Goal: Communication & Community: Answer question/provide support

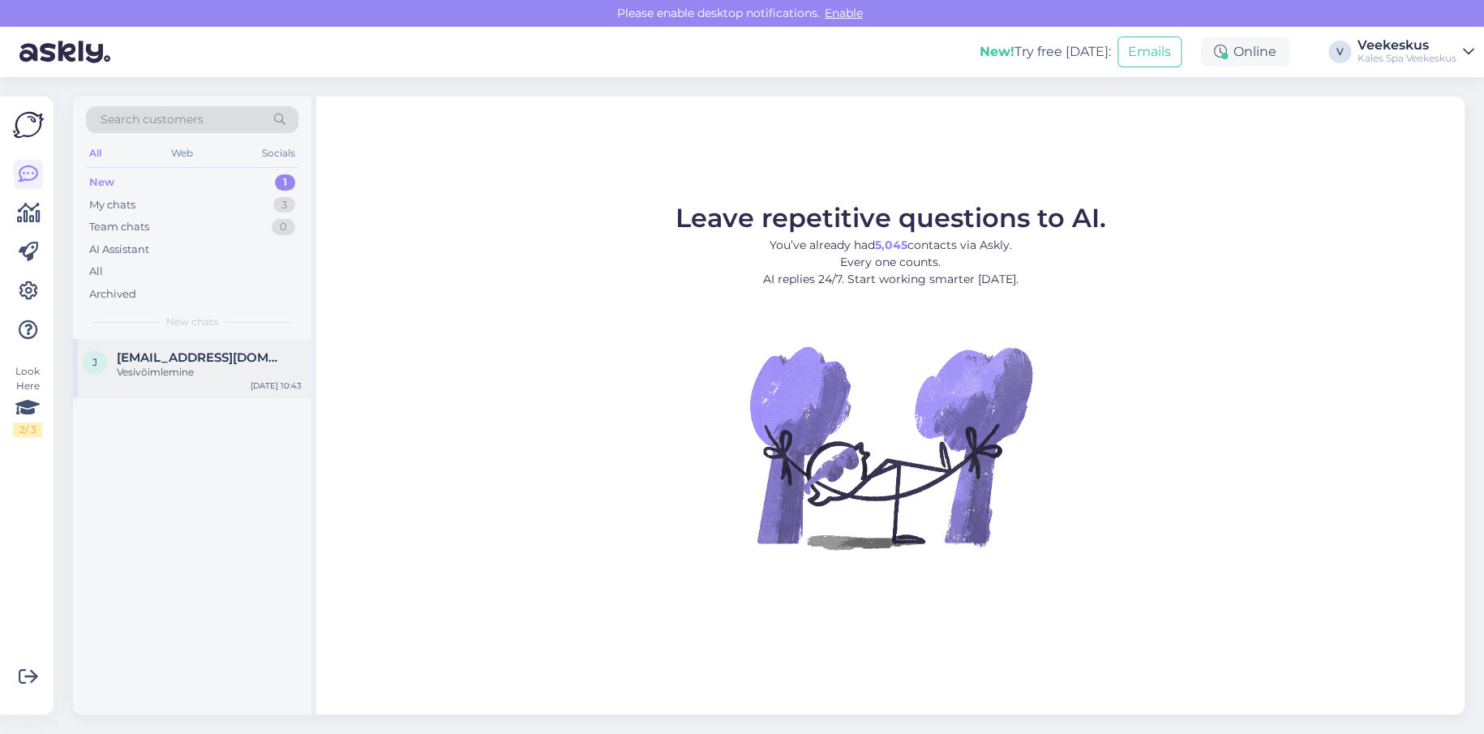
click at [240, 350] on span "[EMAIL_ADDRESS][DOMAIN_NAME]" at bounding box center [201, 357] width 169 height 15
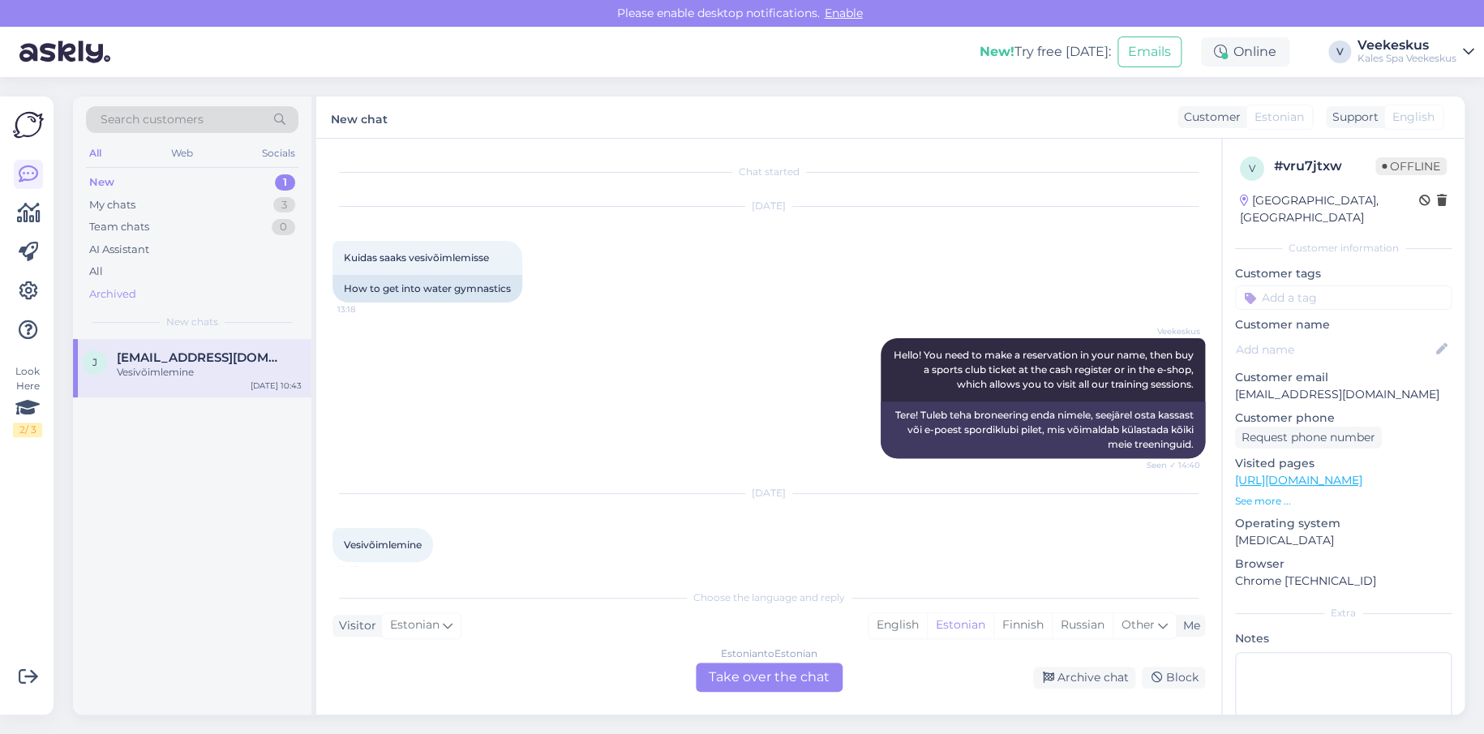
scroll to position [14, 0]
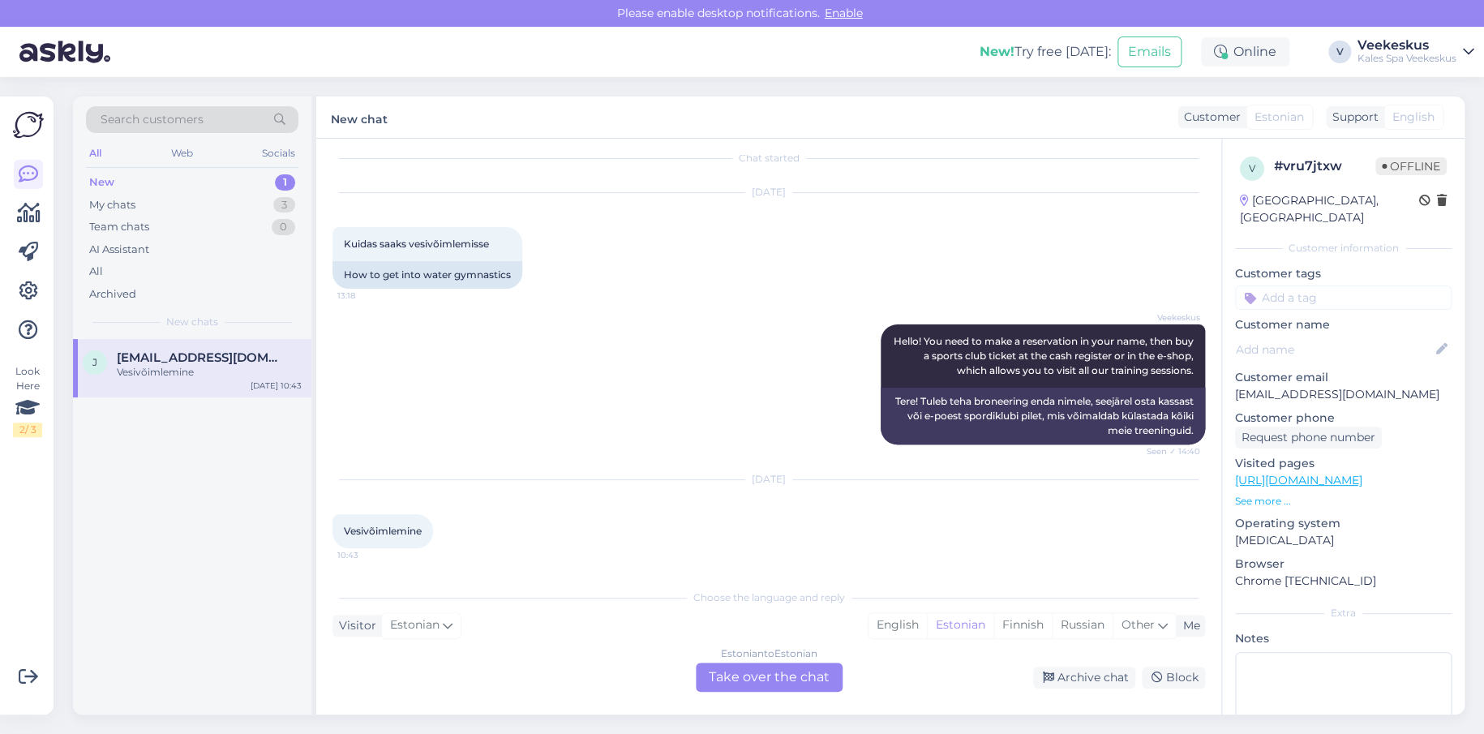
click at [793, 680] on div "Estonian to Estonian Take over the chat" at bounding box center [769, 677] width 147 height 29
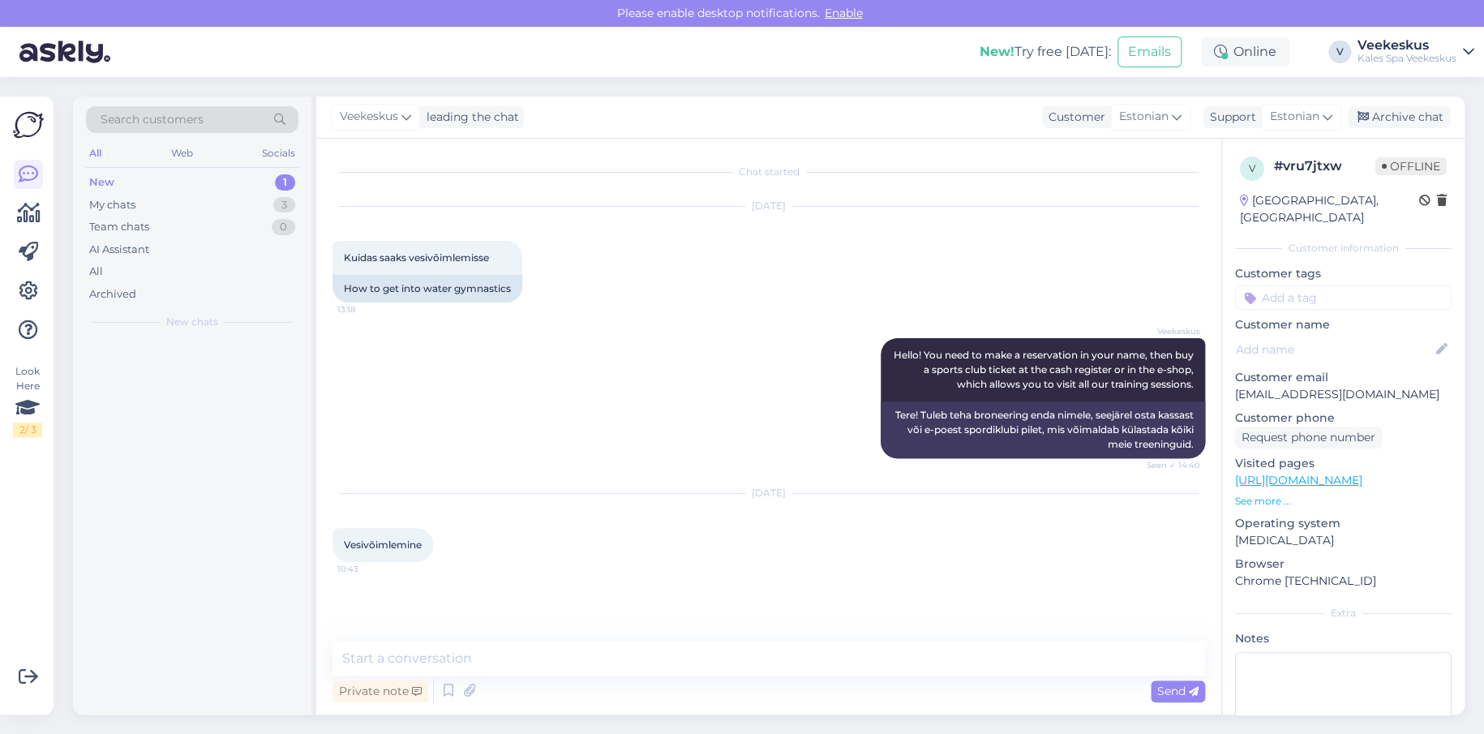
scroll to position [0, 0]
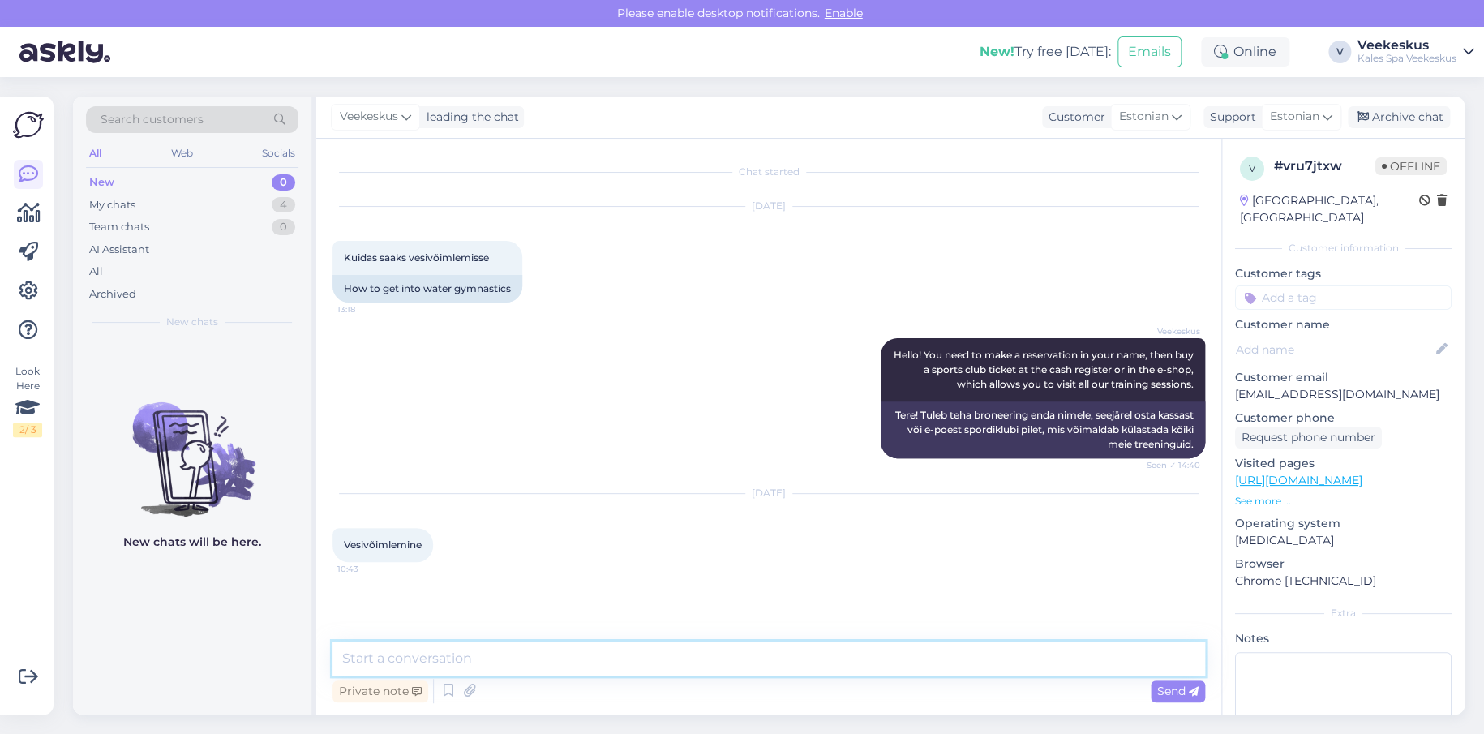
click at [780, 660] on textarea at bounding box center [769, 659] width 873 height 34
type textarea "Tere, mis kuupäeva [PERSON_NAME] teid huvitab, oleks samuti vaja teie ees- ja p…"
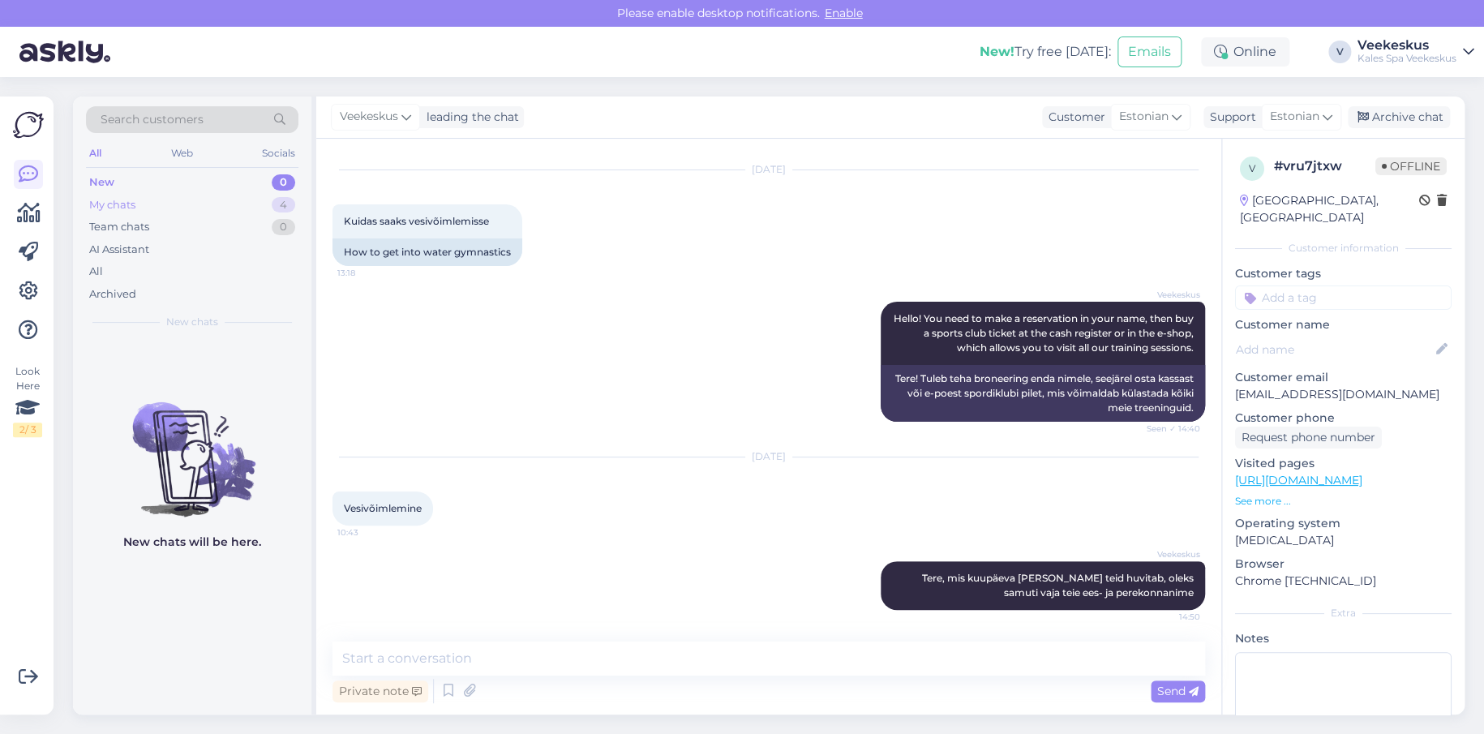
click at [135, 210] on div "My chats" at bounding box center [112, 205] width 46 height 16
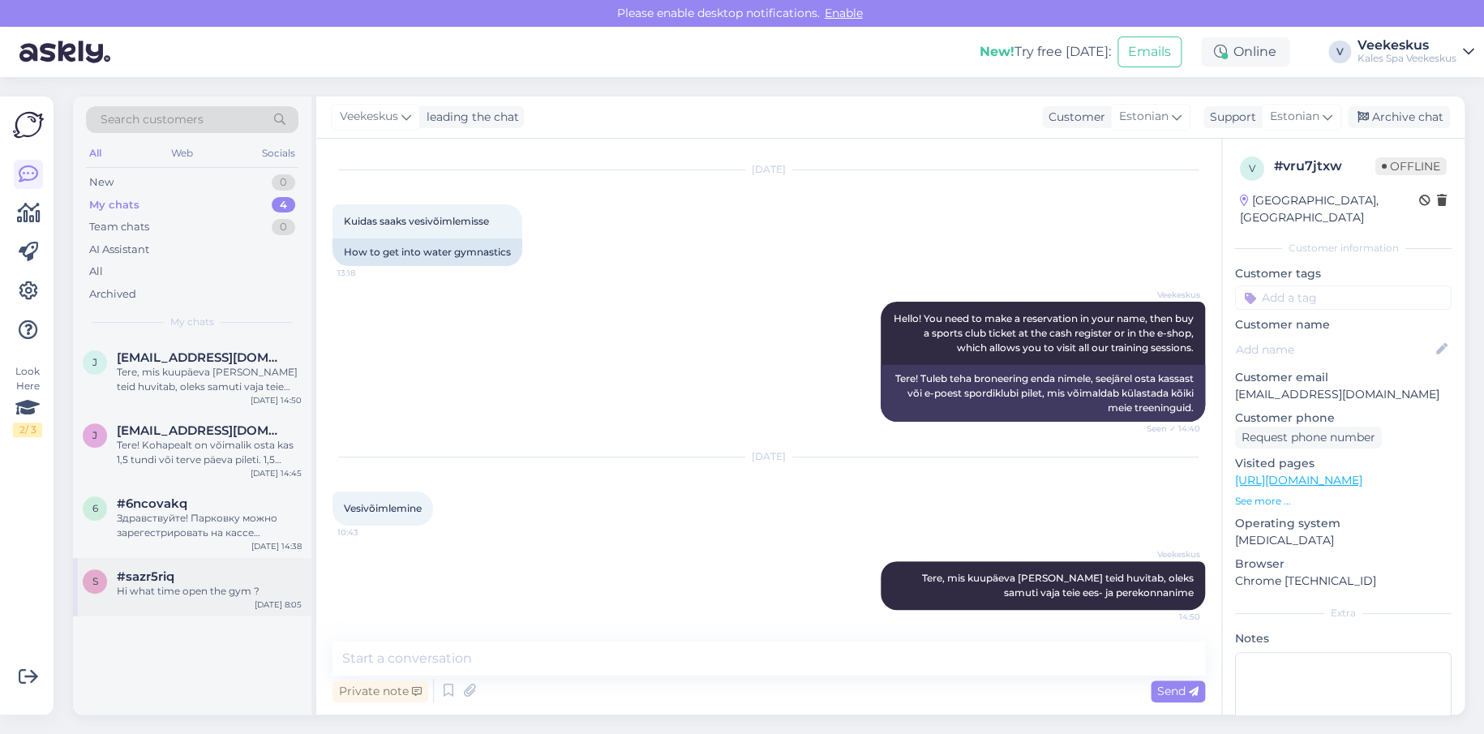
click at [201, 578] on div "#sazr5riq" at bounding box center [209, 576] width 185 height 15
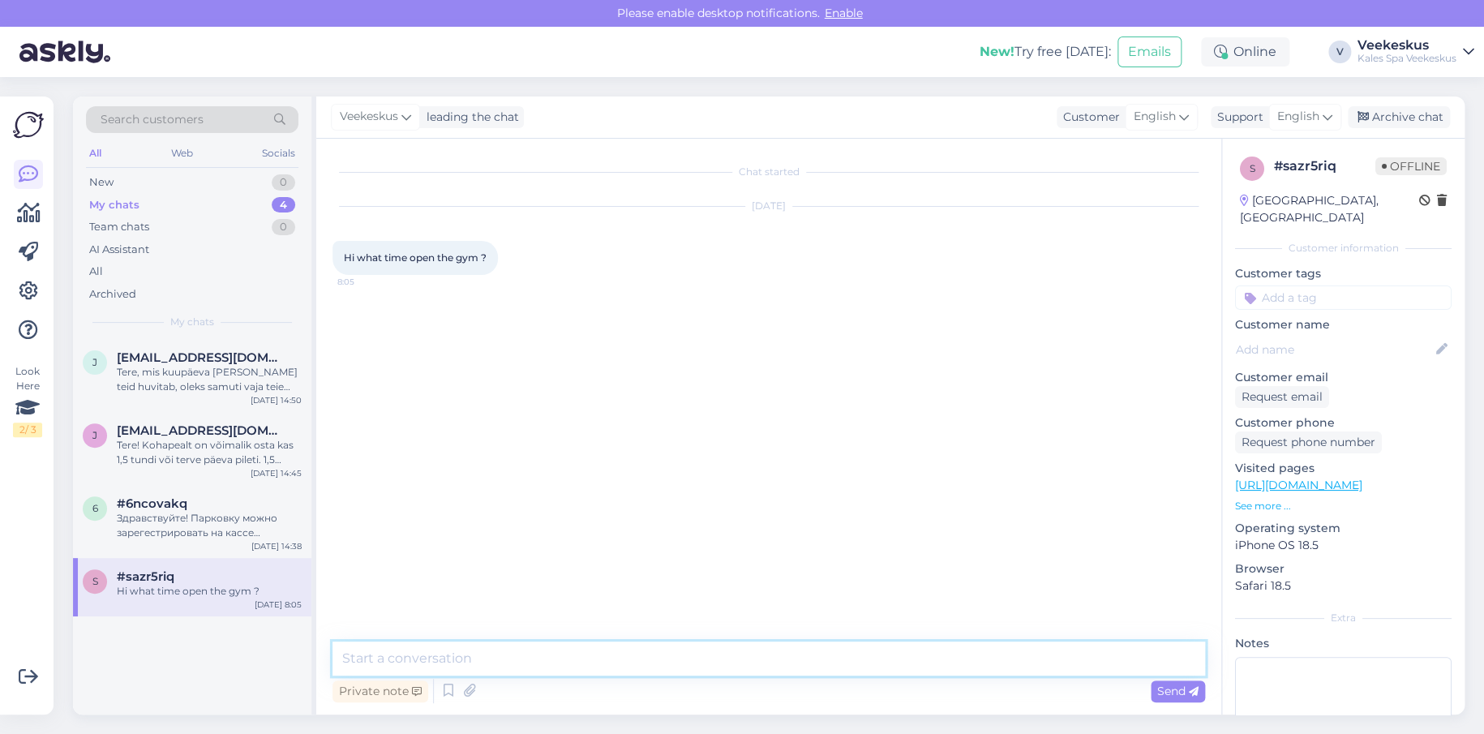
click at [555, 664] on textarea at bounding box center [769, 659] width 873 height 34
type textarea "Hello, 6:30"
drag, startPoint x: 474, startPoint y: 668, endPoint x: 264, endPoint y: 684, distance: 209.9
click at [264, 684] on div "Search customers All Web Socials New 0 My chats 4 Team chats 0 AI Assistant All…" at bounding box center [769, 406] width 1392 height 618
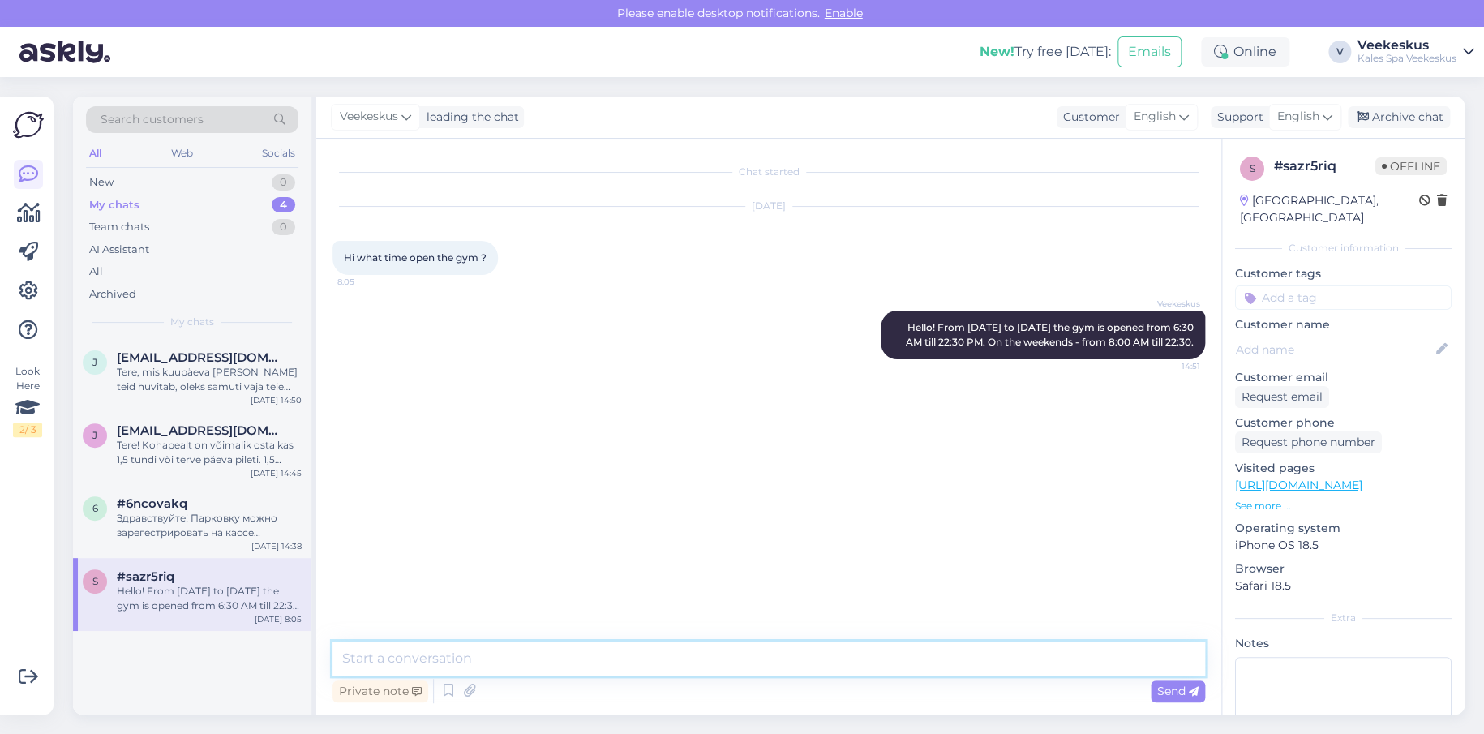
click at [617, 646] on textarea at bounding box center [769, 659] width 873 height 34
drag, startPoint x: 617, startPoint y: 646, endPoint x: 1034, endPoint y: 449, distance: 461.9
click at [1034, 449] on div "Chat started [DATE] Hi what time open the gym ? 8:05 Veekeskus Hello! From [DAT…" at bounding box center [776, 391] width 887 height 472
click at [1424, 113] on div "Archive chat" at bounding box center [1399, 117] width 102 height 22
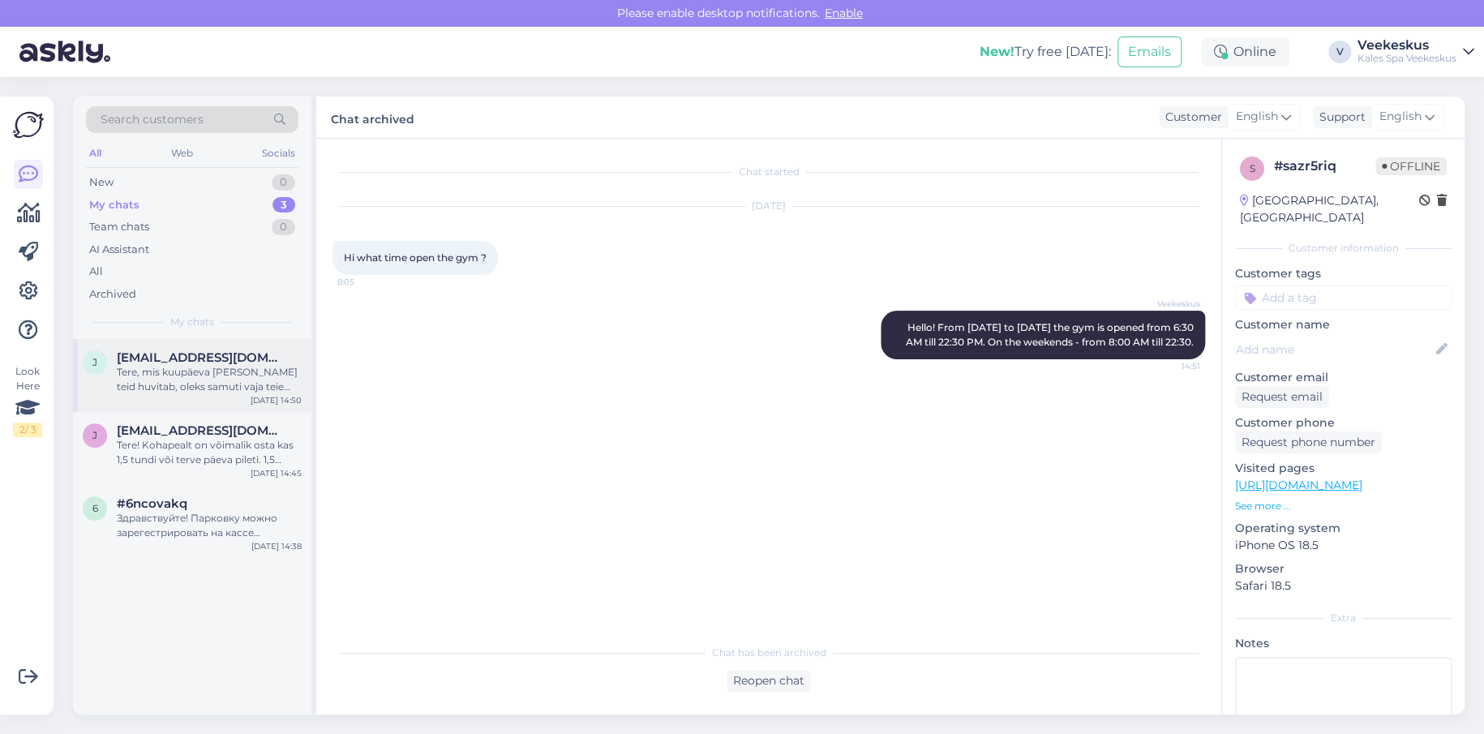
click at [213, 376] on div "Tere, mis kuupäeva [PERSON_NAME] teid huvitab, oleks samuti vaja teie ees- ja p…" at bounding box center [209, 379] width 185 height 29
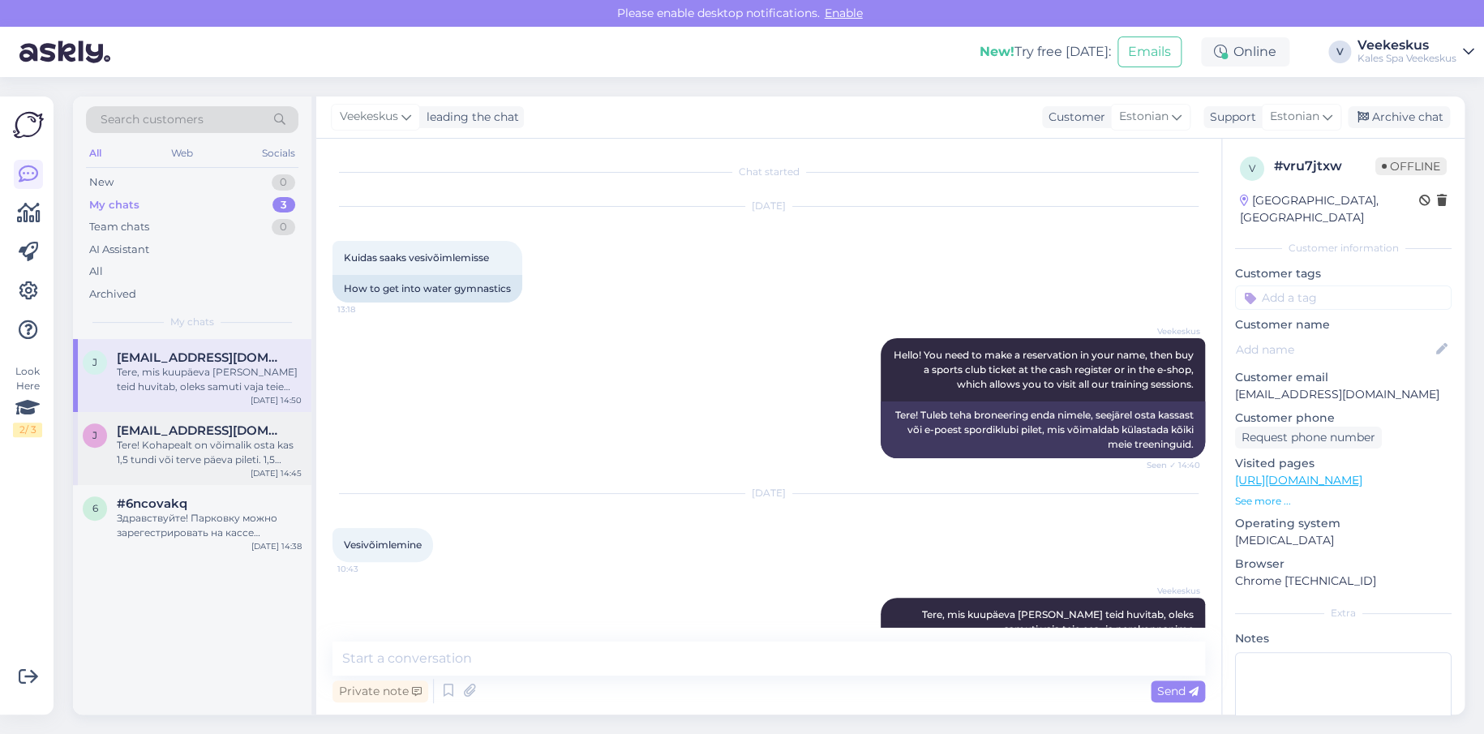
scroll to position [37, 0]
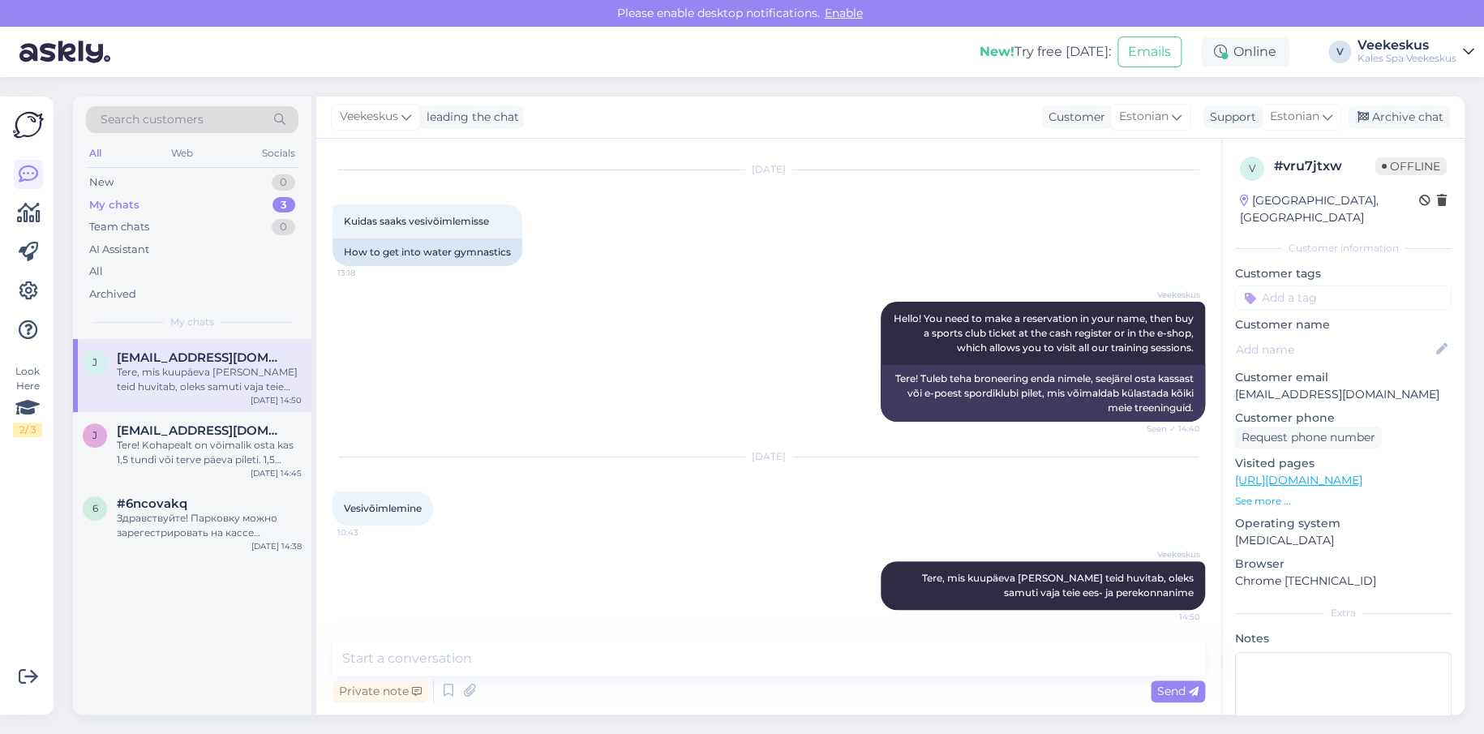
click at [771, 500] on div "[DATE] Vesivõimlemine 10:43" at bounding box center [769, 492] width 873 height 104
click at [1379, 111] on div "Archive chat" at bounding box center [1399, 117] width 102 height 22
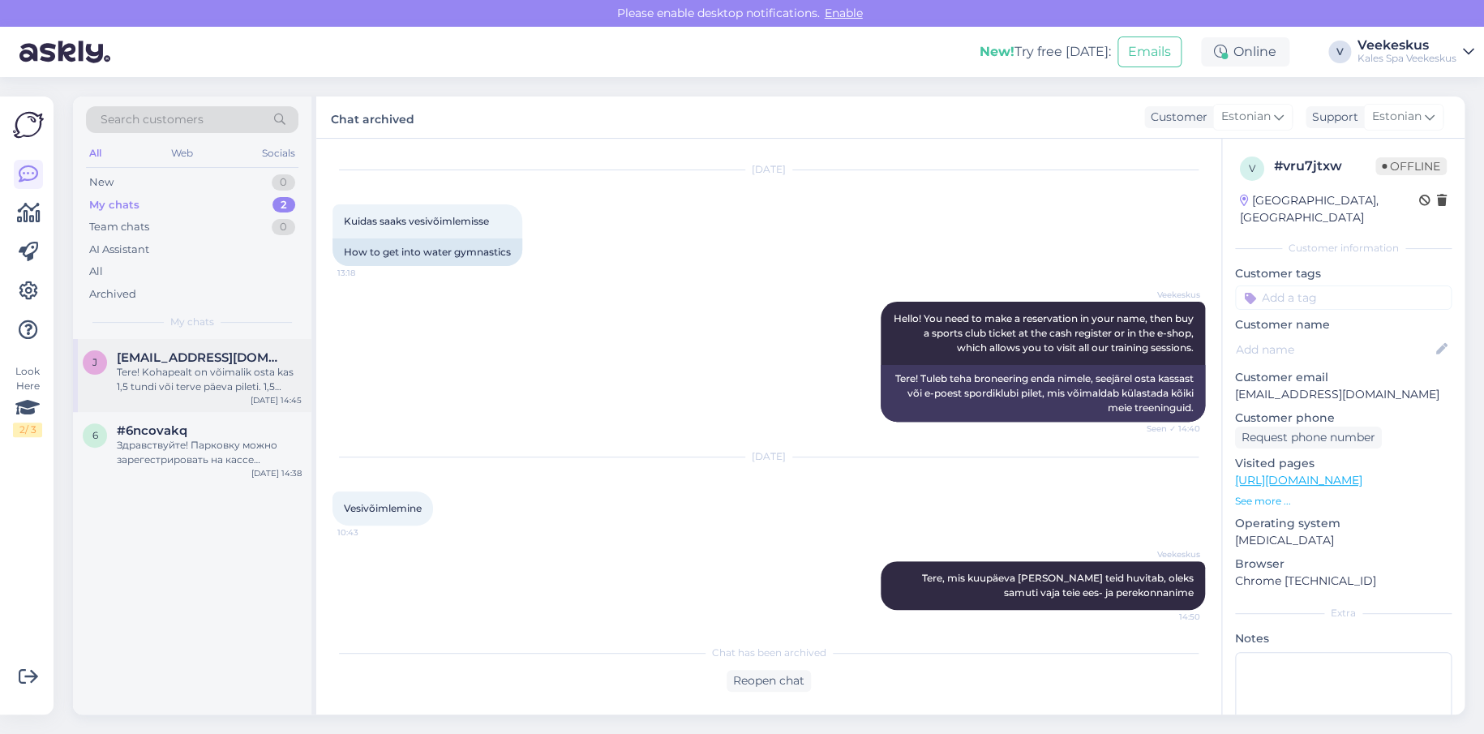
click at [242, 384] on div "Tere! Kohapealt on võimalik osta kas 1,5 tundi või terve päeva pileti. 1,5 tund…" at bounding box center [209, 379] width 185 height 29
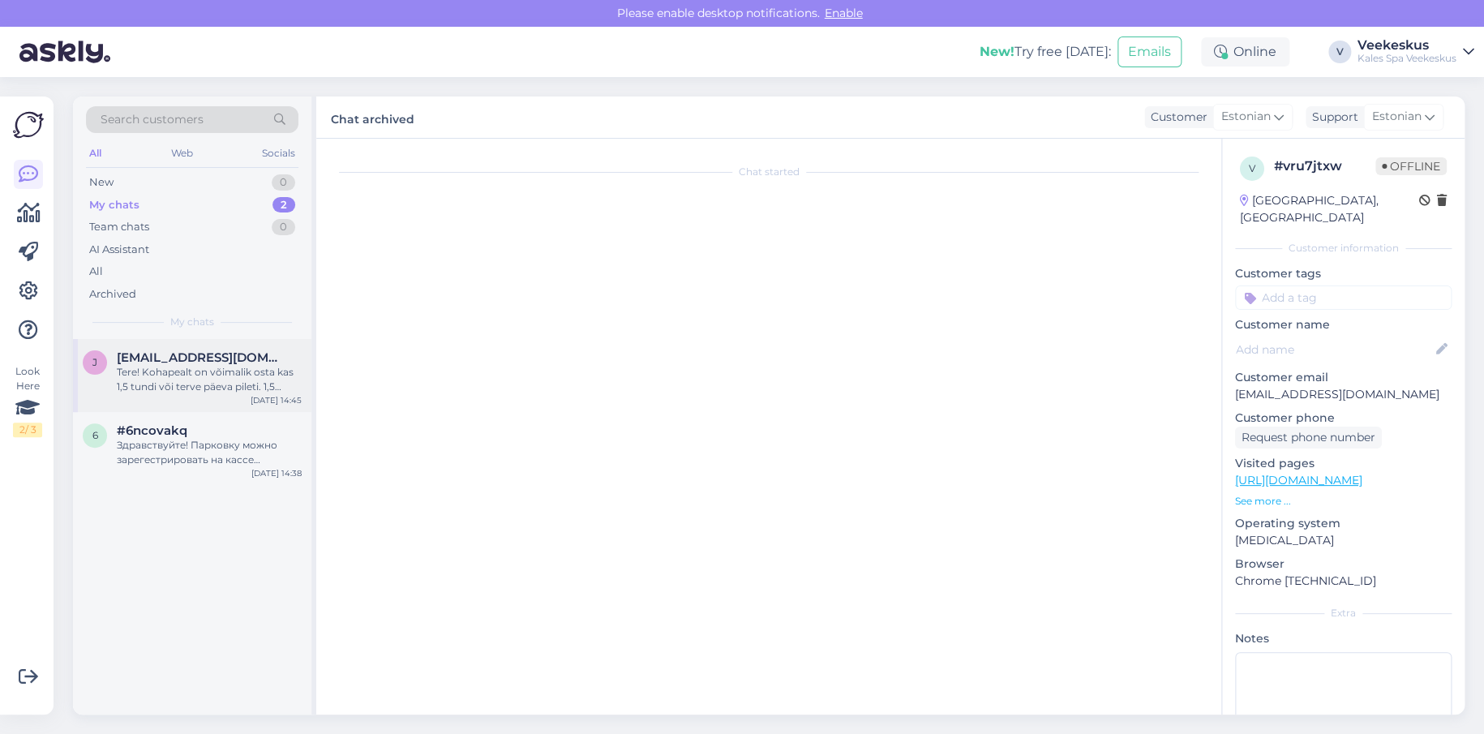
scroll to position [0, 0]
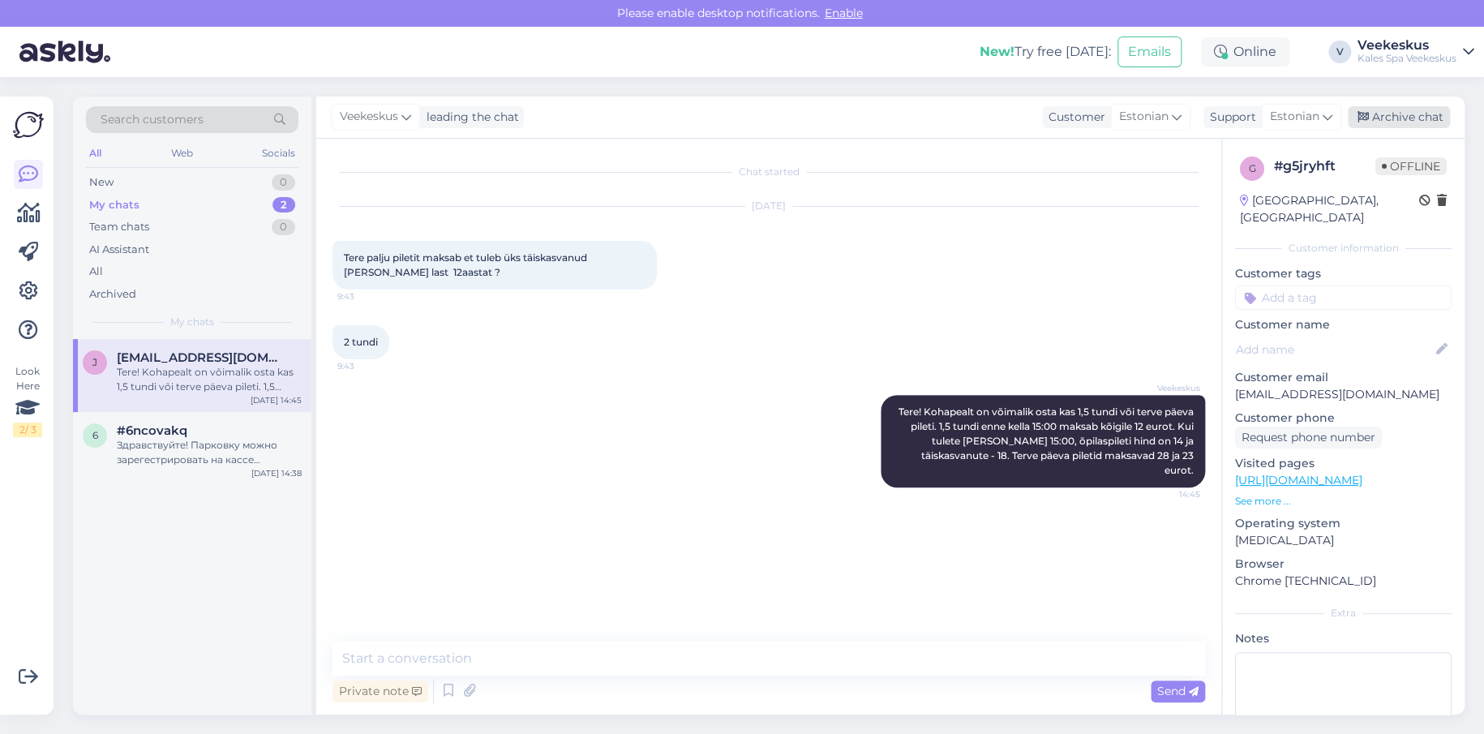
click at [1420, 109] on div "Archive chat" at bounding box center [1399, 117] width 102 height 22
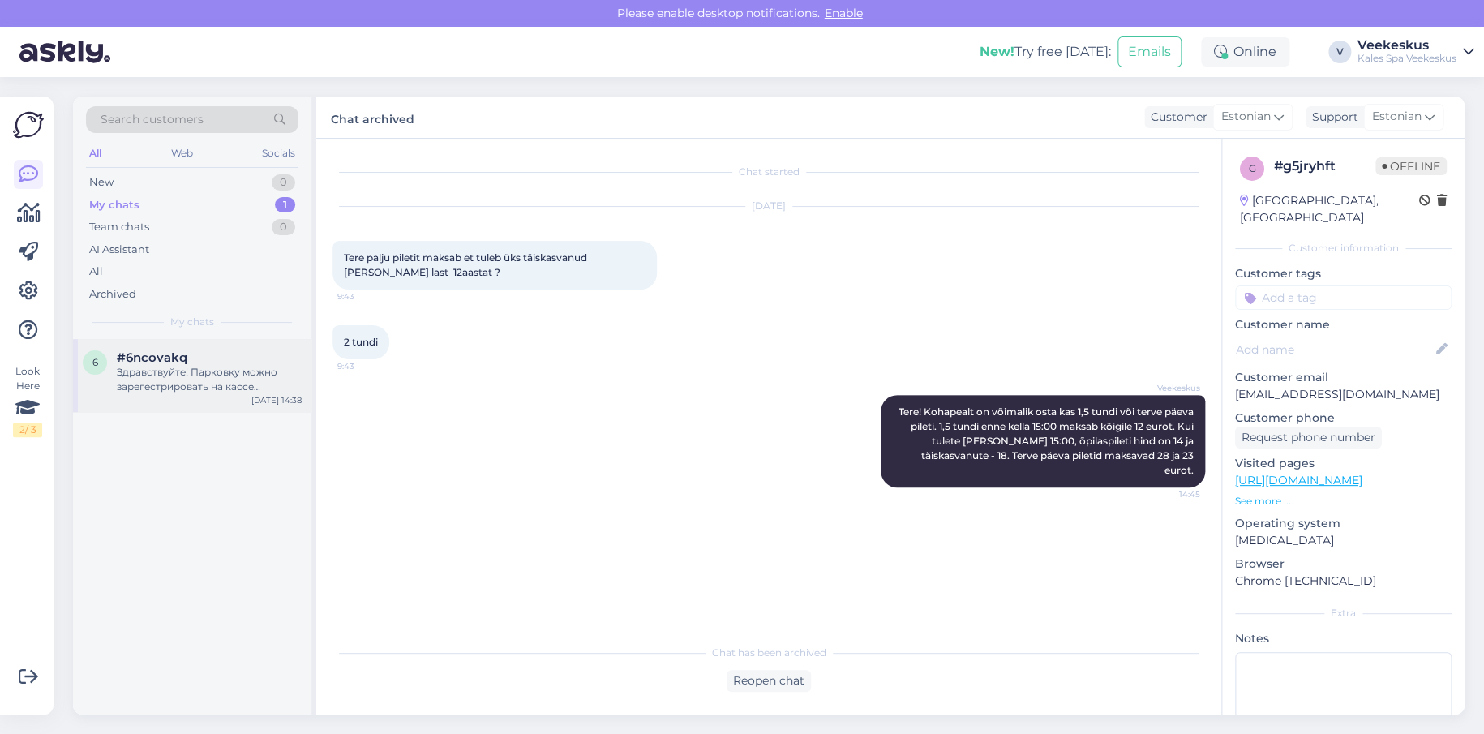
click at [178, 379] on div "Здравствуйте! Парковку можно зарегестрировать на кассе администрации." at bounding box center [209, 379] width 185 height 29
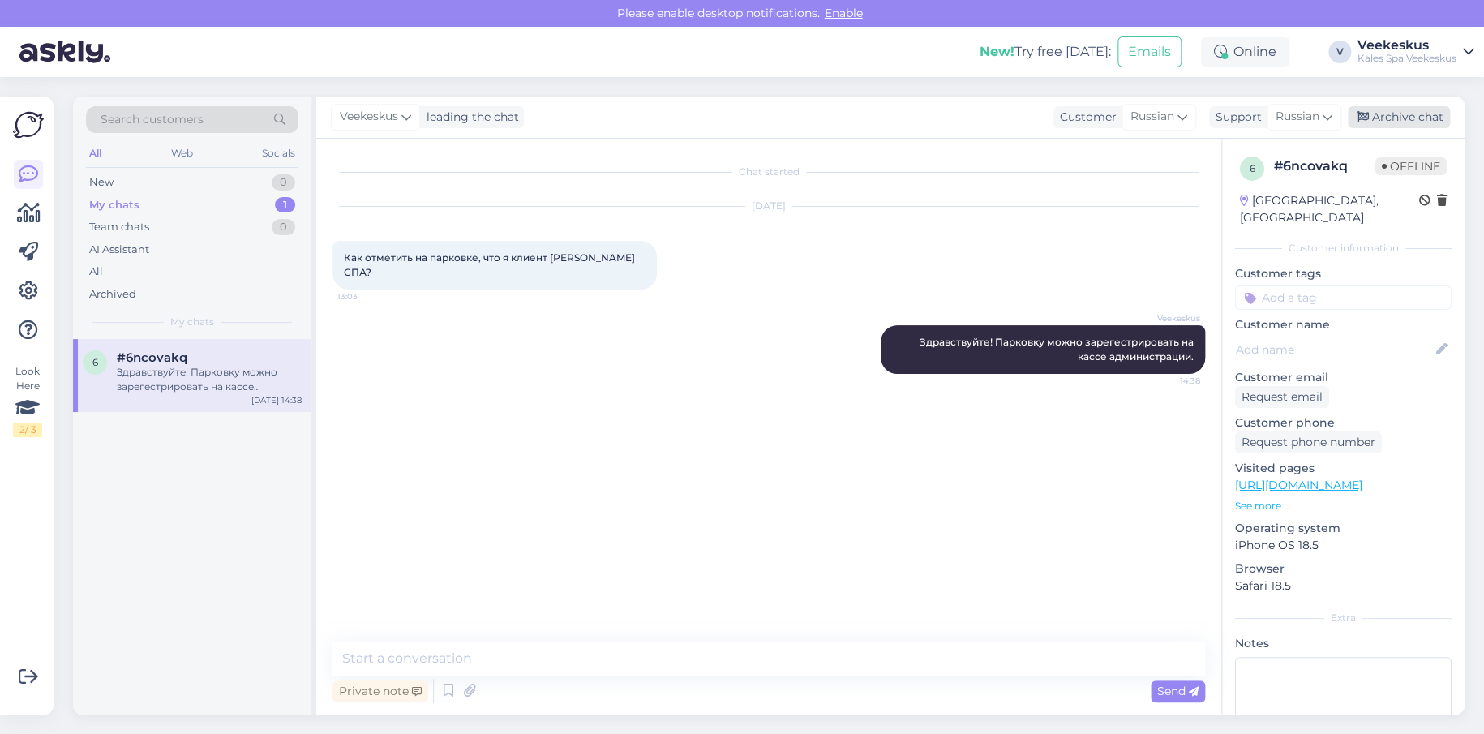
click at [1417, 121] on div "Archive chat" at bounding box center [1399, 117] width 102 height 22
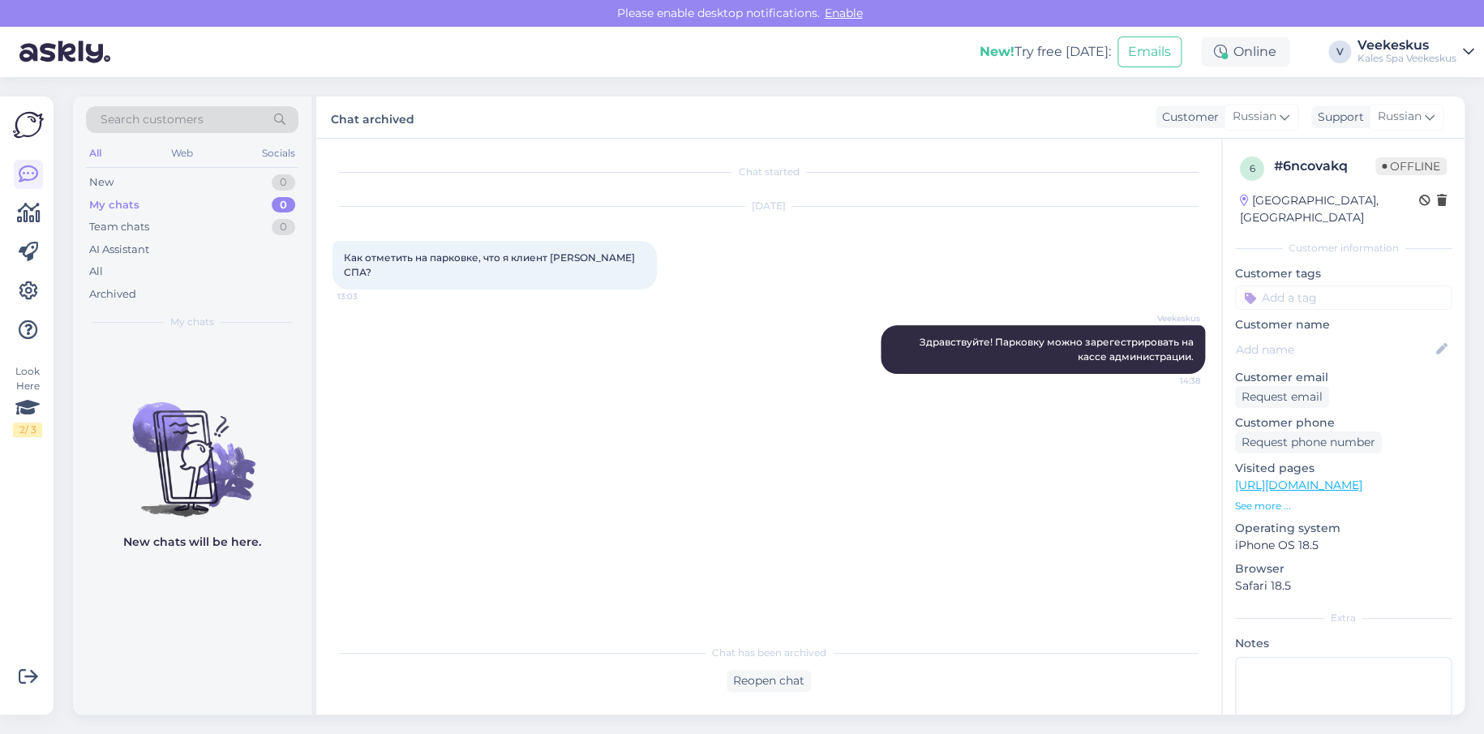
drag, startPoint x: 873, startPoint y: 495, endPoint x: 522, endPoint y: 350, distance: 379.0
click at [812, 479] on div "Chat started [DATE] Как отметить на парковке, что я клиент Калев СПА? 13:03 Vee…" at bounding box center [776, 388] width 887 height 466
click at [245, 195] on div "My chats 0" at bounding box center [192, 205] width 213 height 23
click at [240, 183] on div "New 0" at bounding box center [192, 182] width 213 height 23
